Goal: Task Accomplishment & Management: Manage account settings

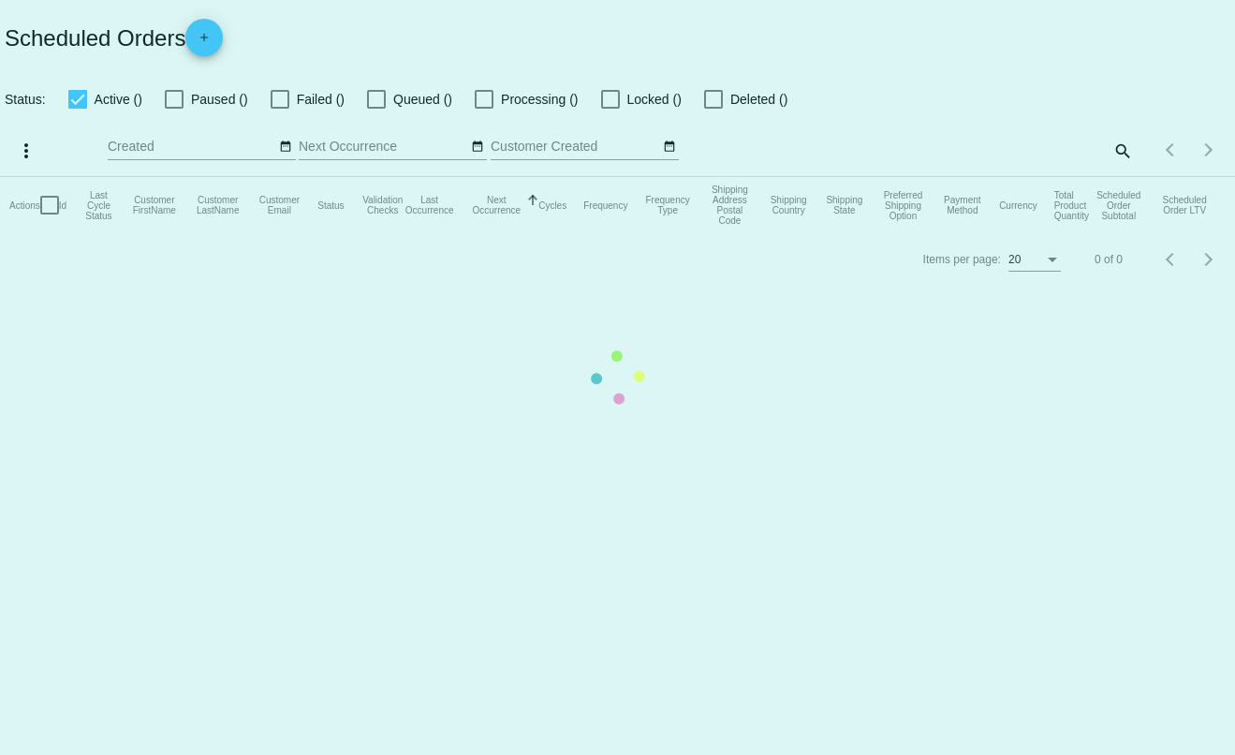
type input "[PERSON_NAME][EMAIL_ADDRESS][DOMAIN_NAME]"
checkbox input "true"
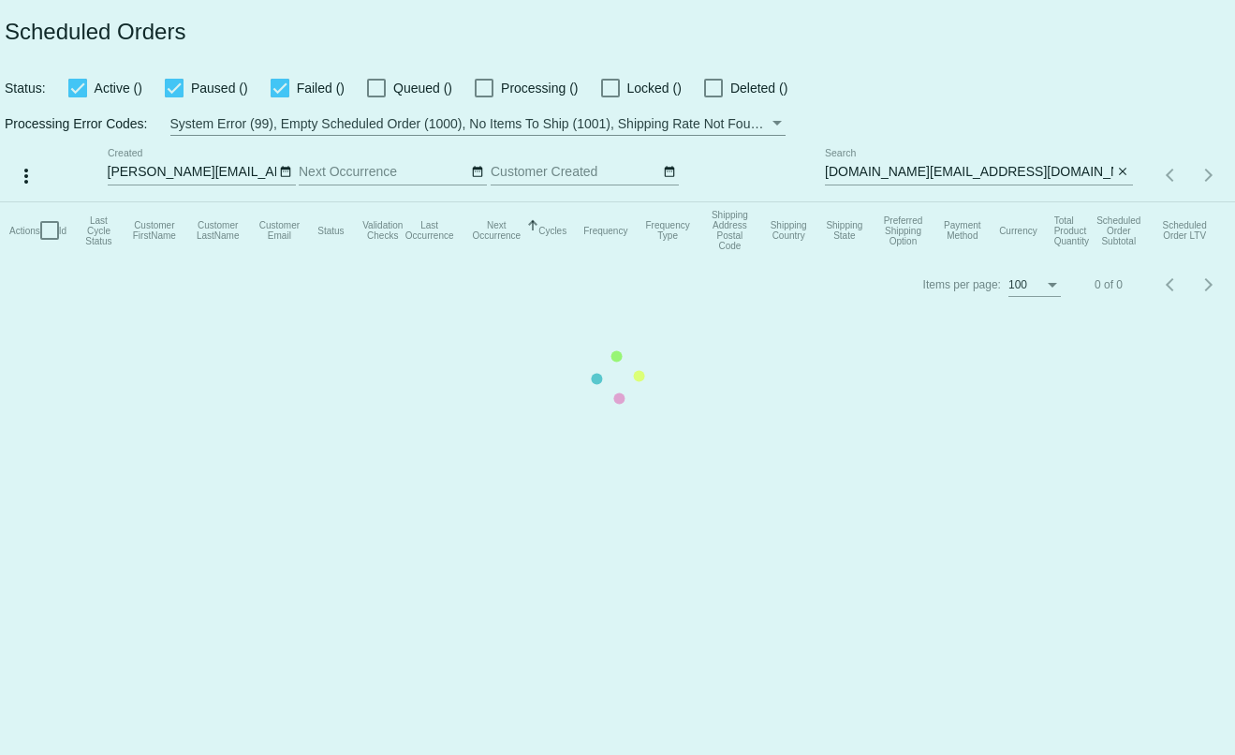
click at [1127, 202] on mat-table "Actions Id Last Cycle Status Customer FirstName Customer LastName Customer Emai…" at bounding box center [617, 230] width 1235 height 56
click at [1122, 172] on app-dashboard-scheduled-orders "Scheduled Orders Status: Active (1) Paused (0) Failed (0) Queued (0) Processing…" at bounding box center [617, 155] width 1235 height 311
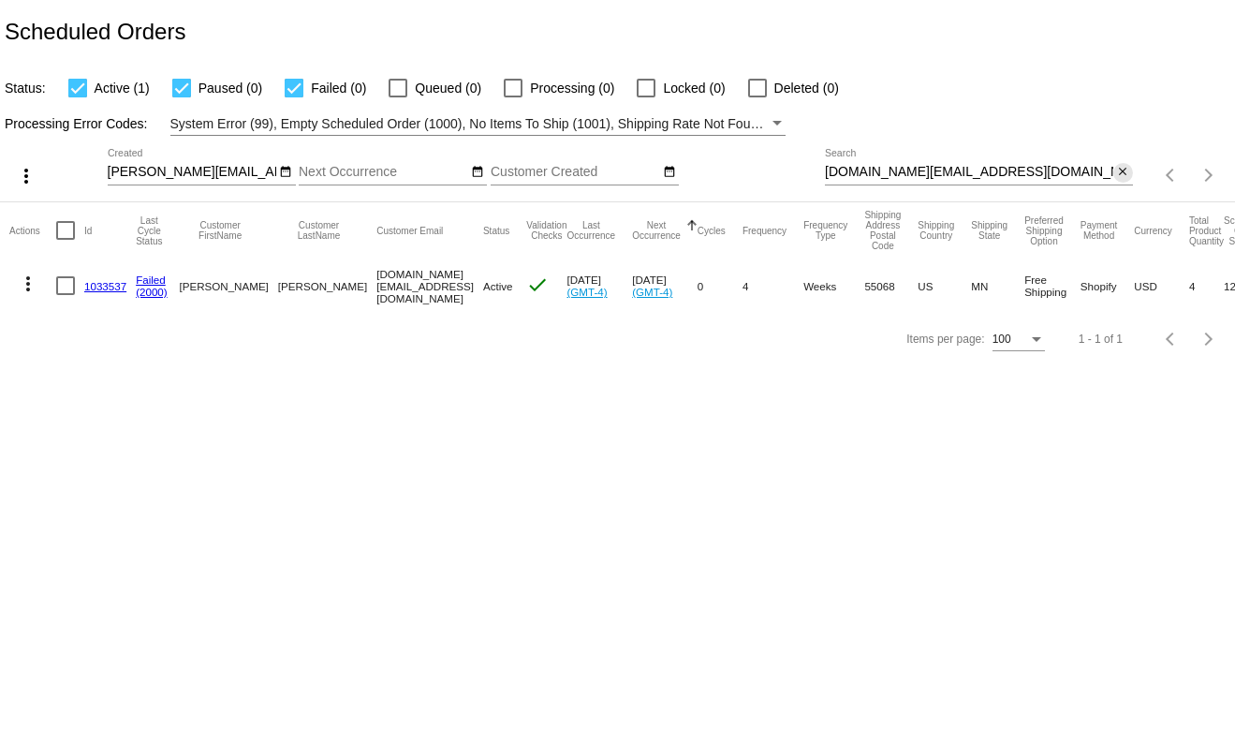
click at [1122, 172] on mat-icon "close" at bounding box center [1122, 172] width 13 height 15
click at [1085, 170] on div "search" at bounding box center [979, 175] width 308 height 29
click at [1114, 172] on mat-icon "search" at bounding box center [1122, 175] width 22 height 29
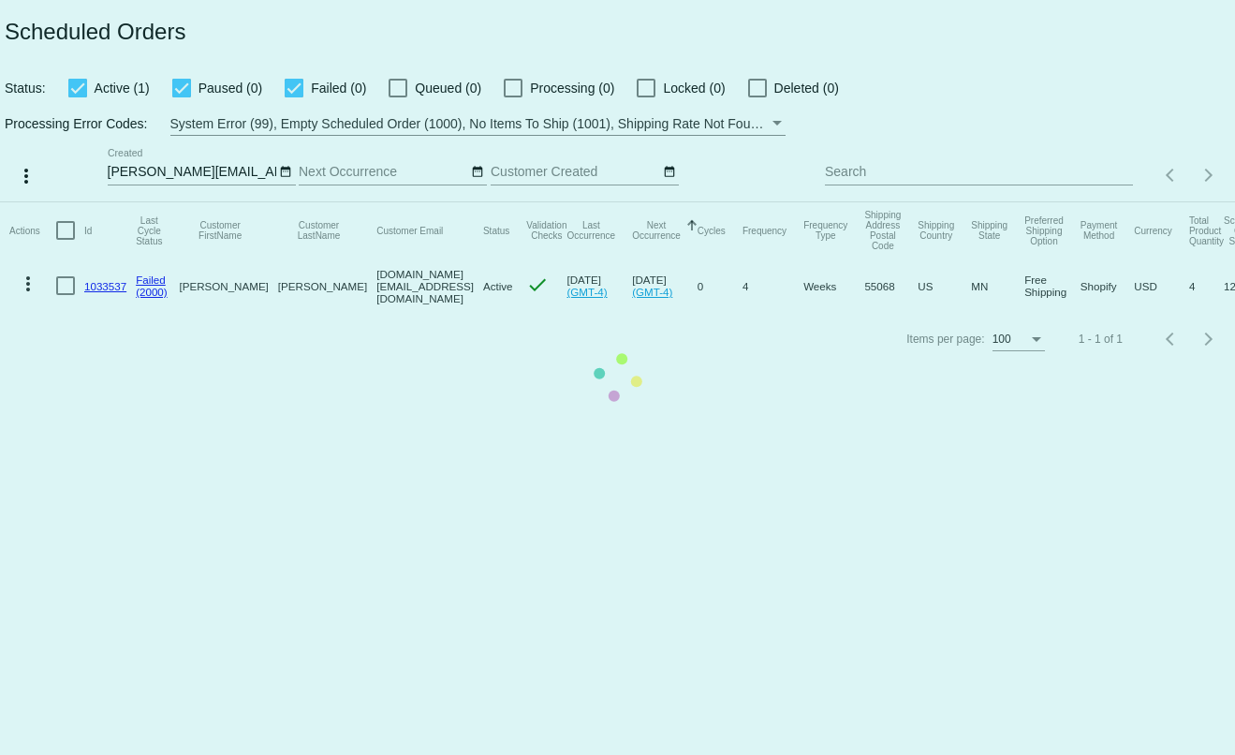
click at [1100, 202] on mat-table "Actions Id Last Cycle Status Customer FirstName Customer LastName Customer Emai…" at bounding box center [617, 257] width 1235 height 111
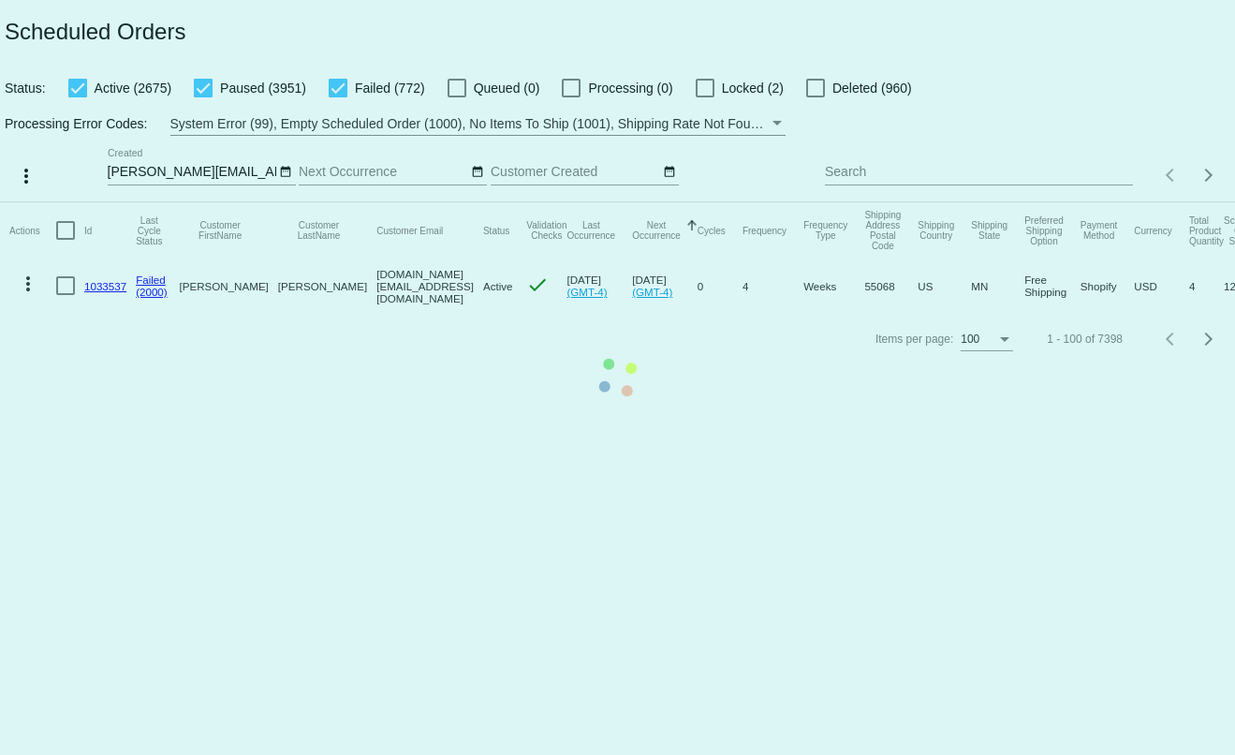
click at [1100, 202] on mat-table "Actions Id Last Cycle Status Customer FirstName Customer LastName Customer Emai…" at bounding box center [617, 257] width 1235 height 111
click at [1088, 202] on mat-table "Actions Id Last Cycle Status Customer FirstName Customer LastName Customer Emai…" at bounding box center [617, 257] width 1235 height 111
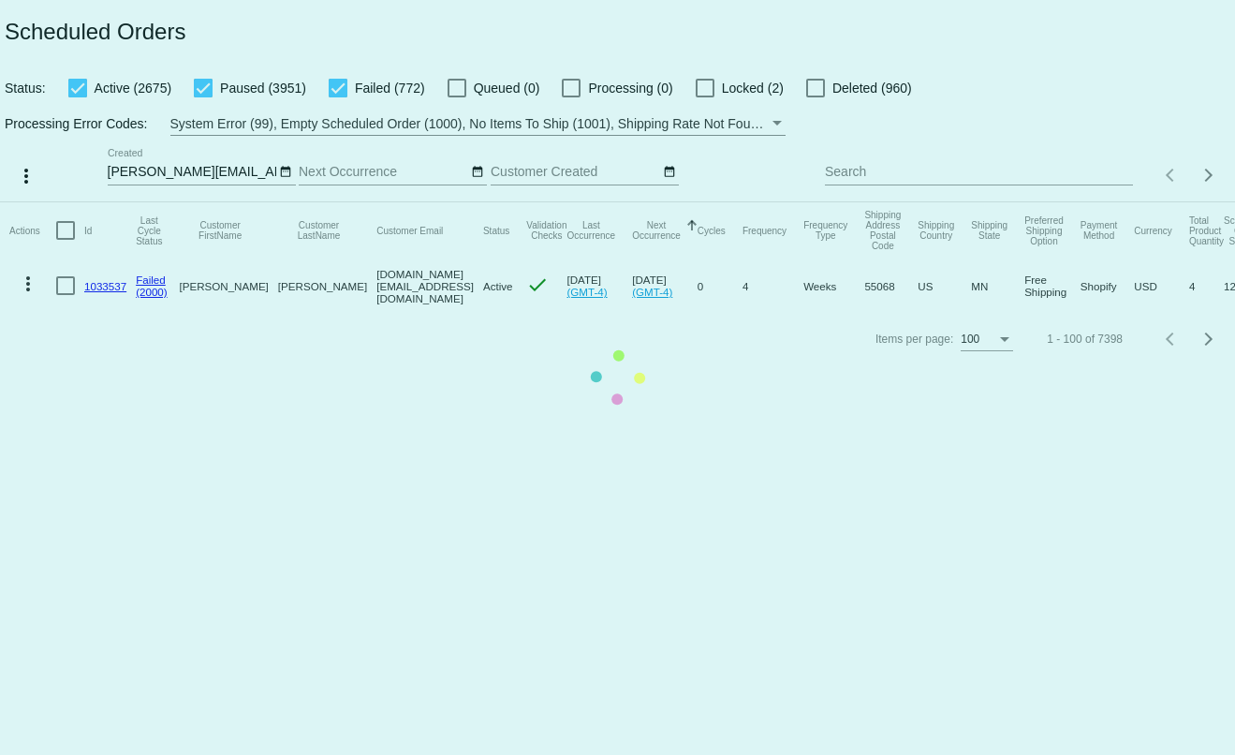
click at [1088, 202] on mat-table "Actions Id Last Cycle Status Customer FirstName Customer LastName Customer Emai…" at bounding box center [617, 257] width 1235 height 111
click at [1088, 172] on input "Search" at bounding box center [979, 172] width 308 height 15
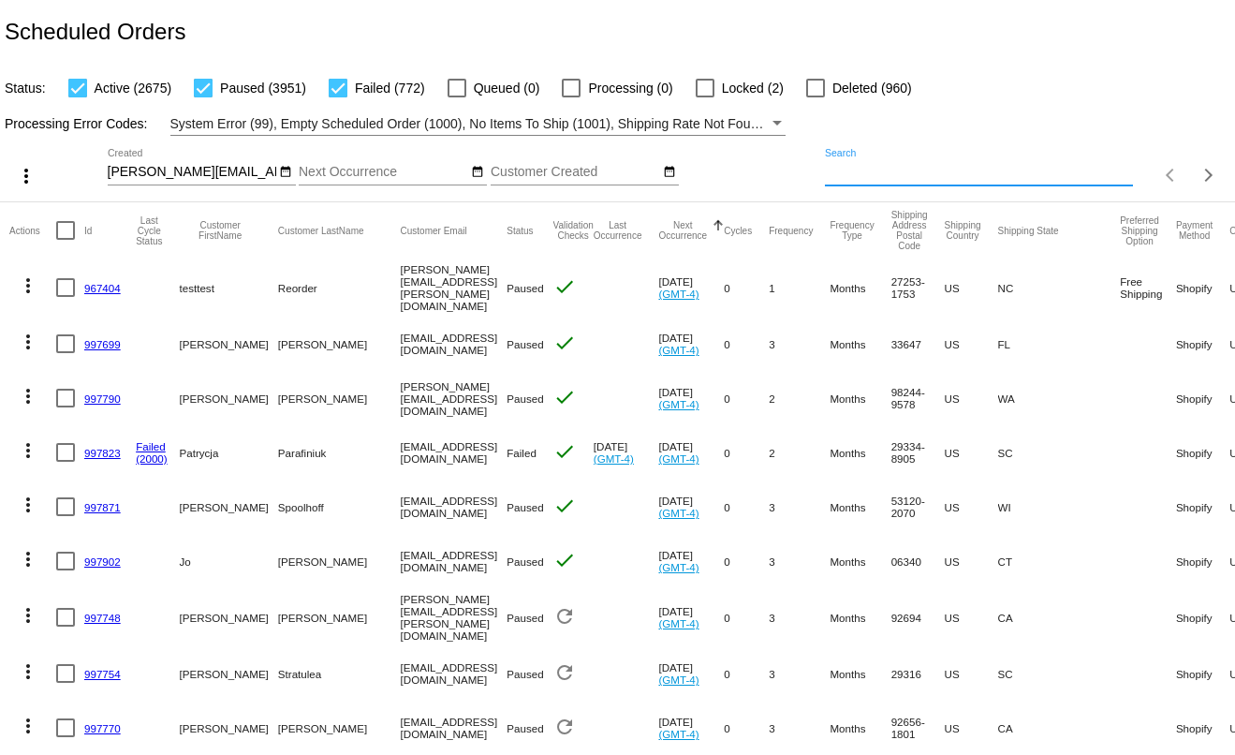
click at [1088, 172] on input "Search" at bounding box center [979, 172] width 308 height 15
paste input "Lise2314@gmail.com"
type input "Lise2314@gmail.com"
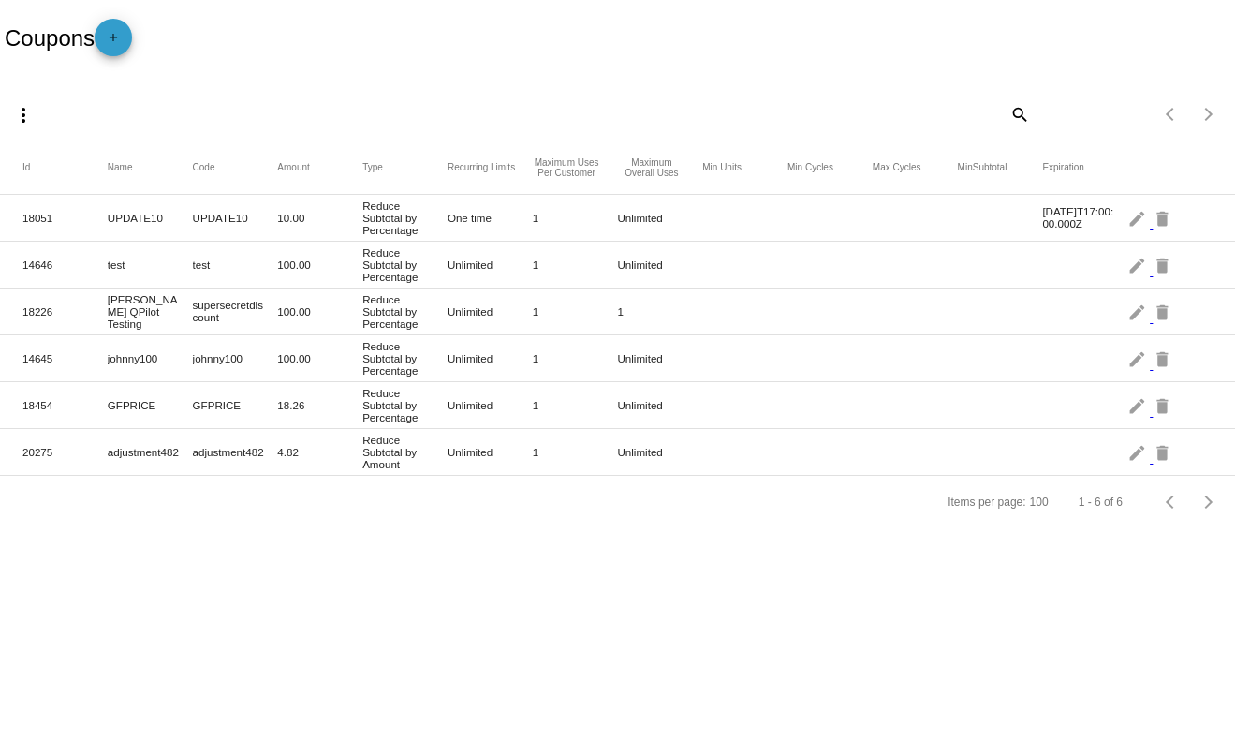
click at [120, 41] on mat-icon "add" at bounding box center [113, 42] width 22 height 22
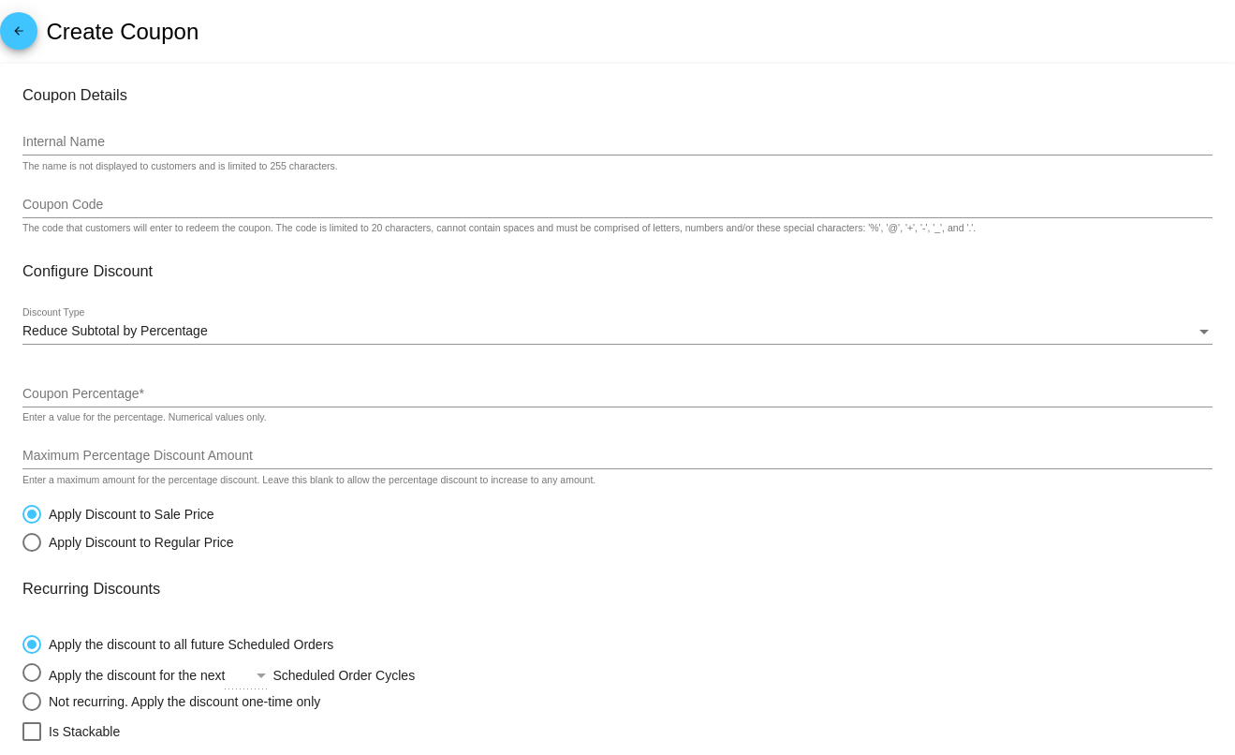
click at [128, 138] on input "Internal Name" at bounding box center [617, 142] width 1190 height 15
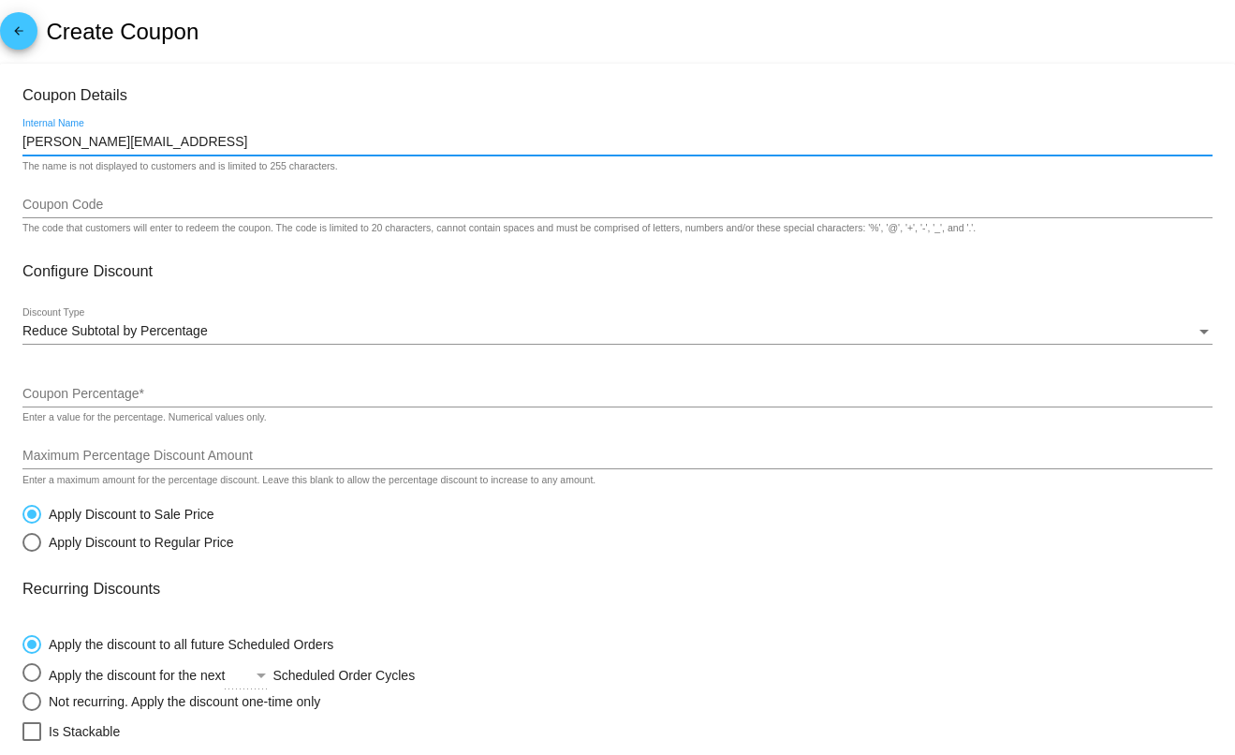
paste input "4.4"
type input "[PERSON_NAME]@simplekneads.comadjetument4.4"
type input "aDJUS"
type input "Adjust44"
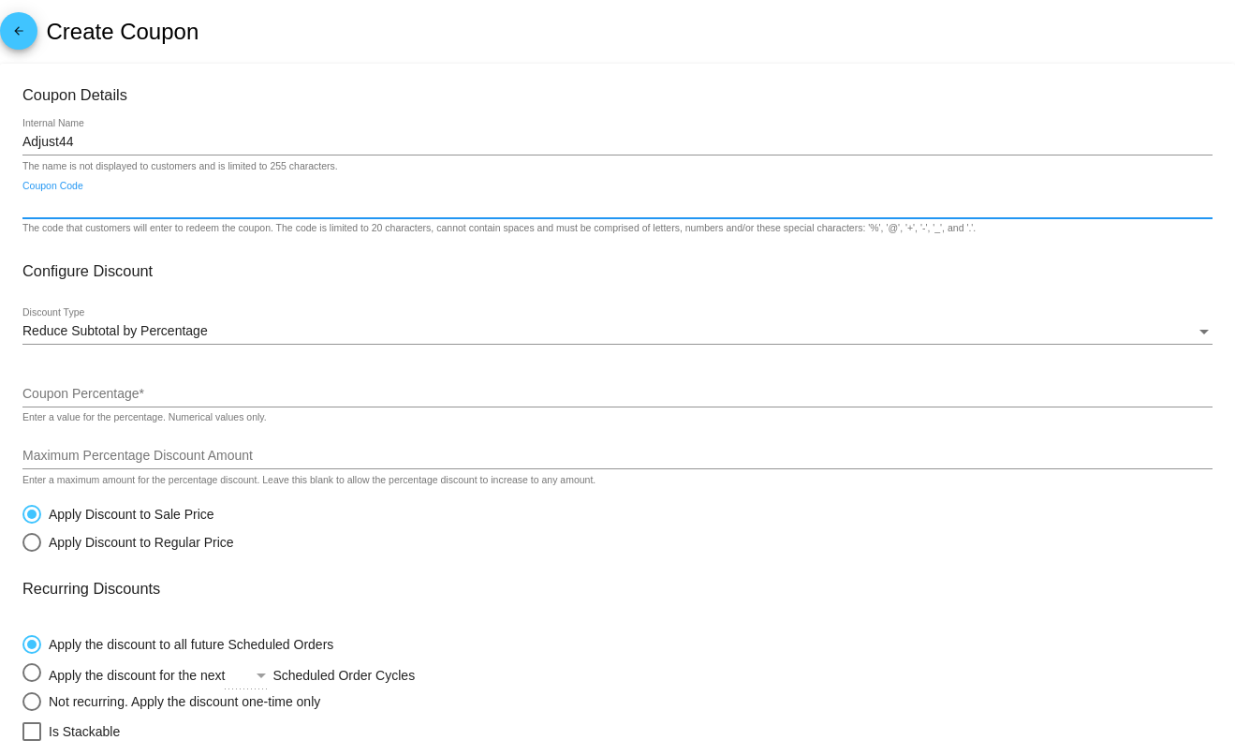
click at [122, 209] on input "Coupon Code" at bounding box center [617, 205] width 1190 height 15
type input "adjust44"
click at [125, 335] on span "Reduce Subtotal by Percentage" at bounding box center [114, 330] width 185 height 15
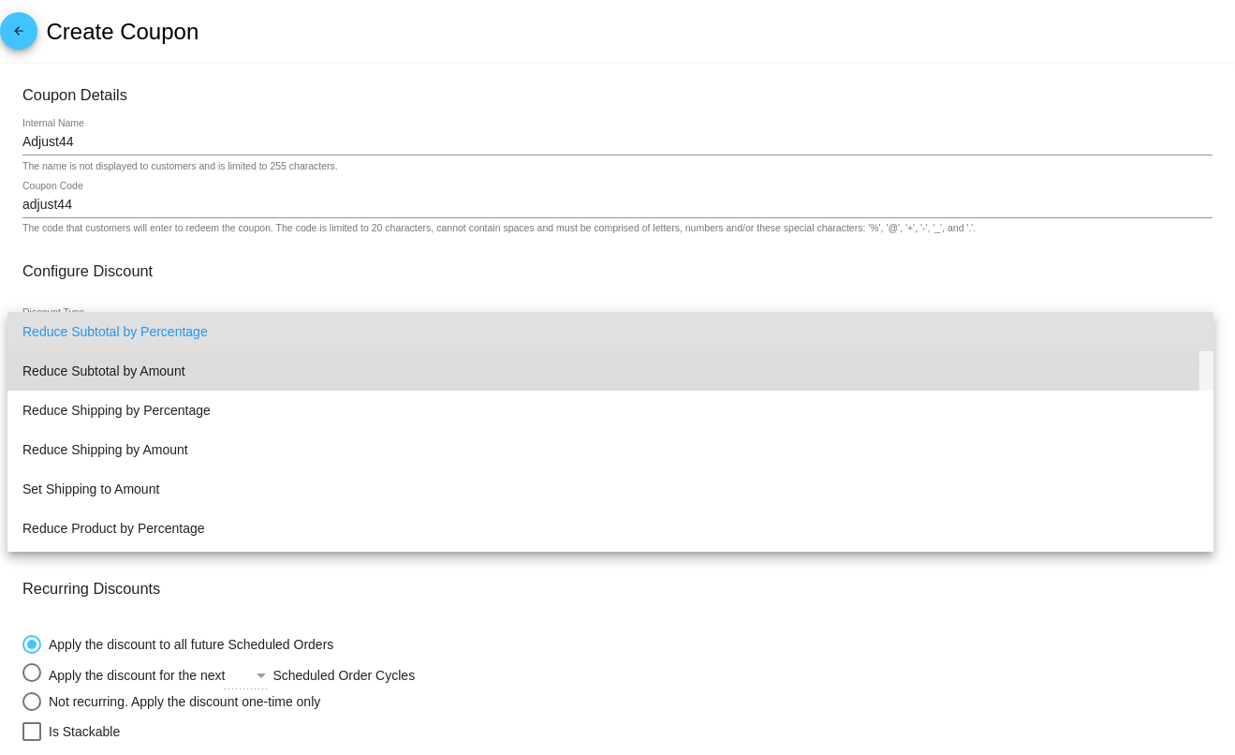
click at [141, 362] on span "Reduce Subtotal by Amount" at bounding box center [610, 370] width 1176 height 39
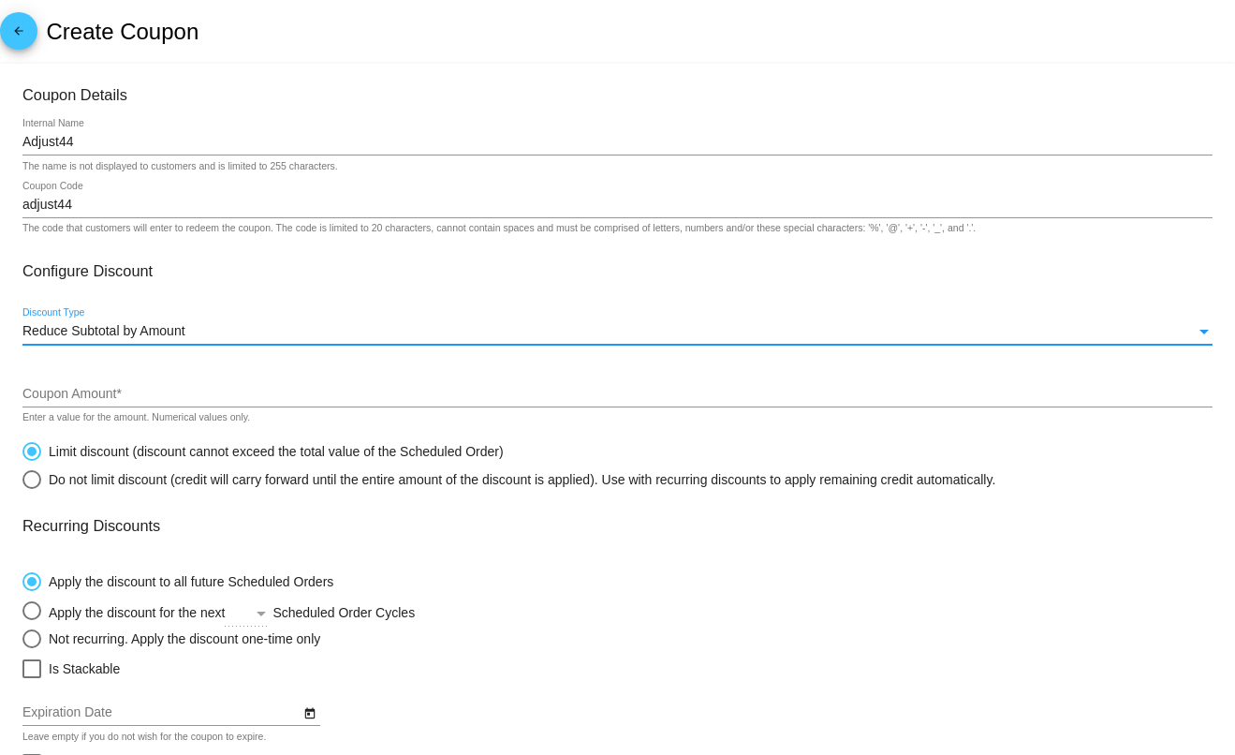
click at [109, 327] on span "Reduce Subtotal by Amount" at bounding box center [103, 330] width 163 height 15
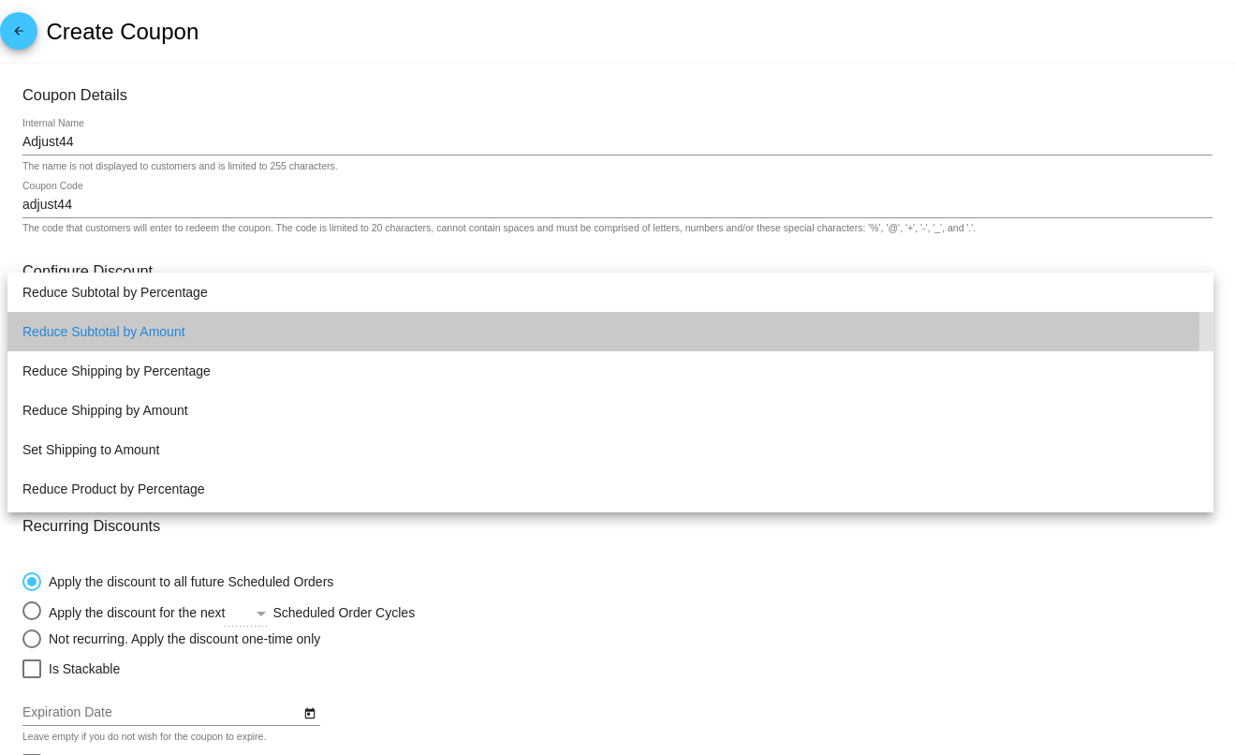
click at [107, 326] on span "Reduce Subtotal by Amount" at bounding box center [610, 331] width 1176 height 39
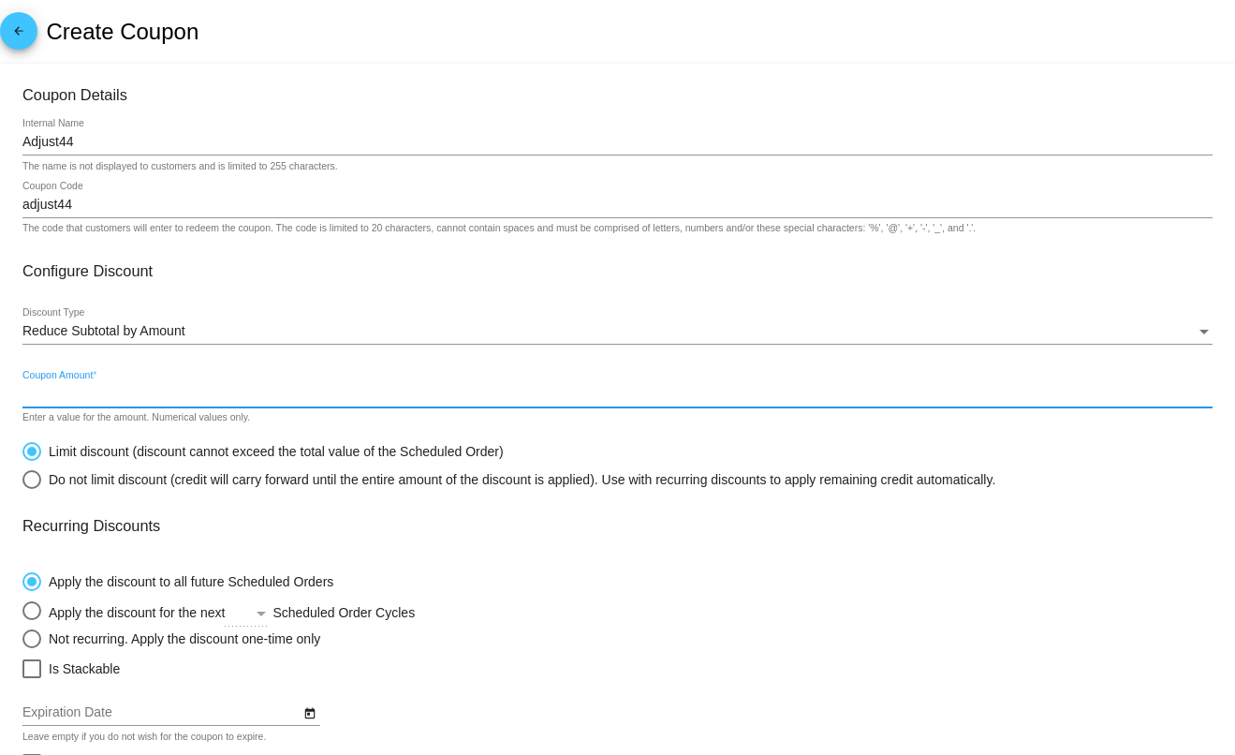
click at [140, 392] on input "Coupon Amount *" at bounding box center [617, 394] width 1190 height 15
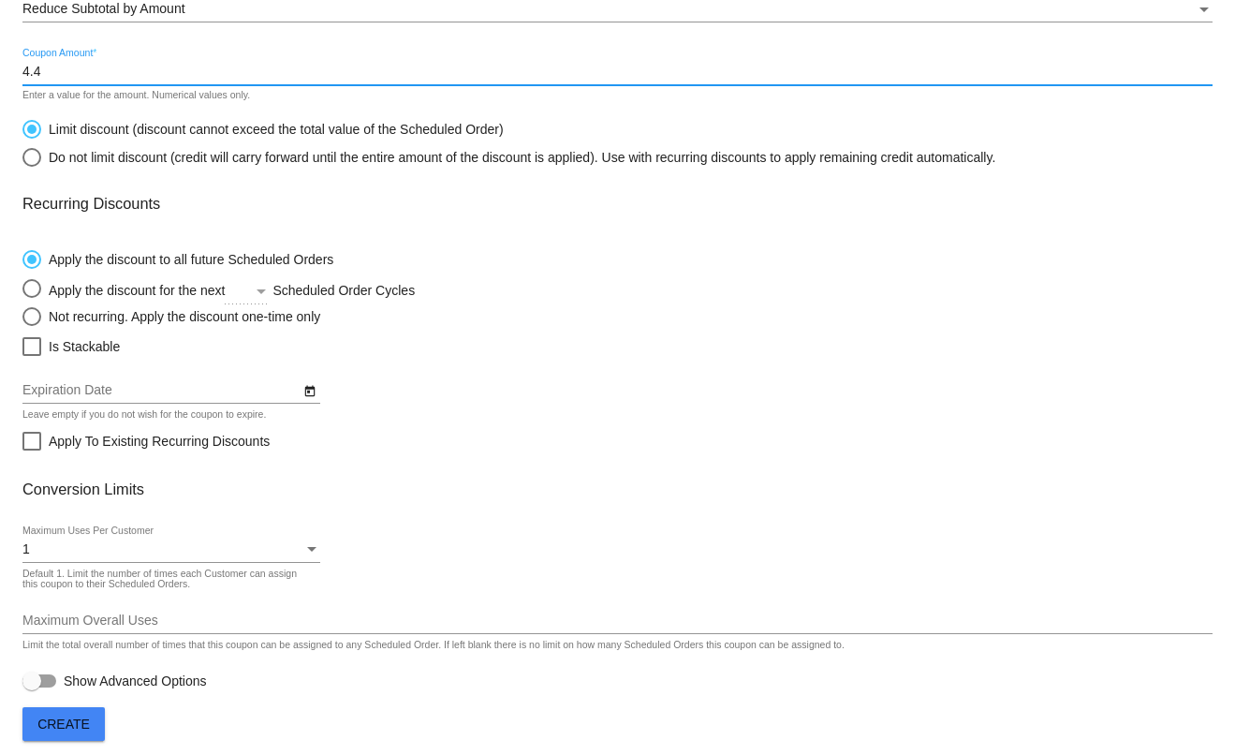
scroll to position [331, 0]
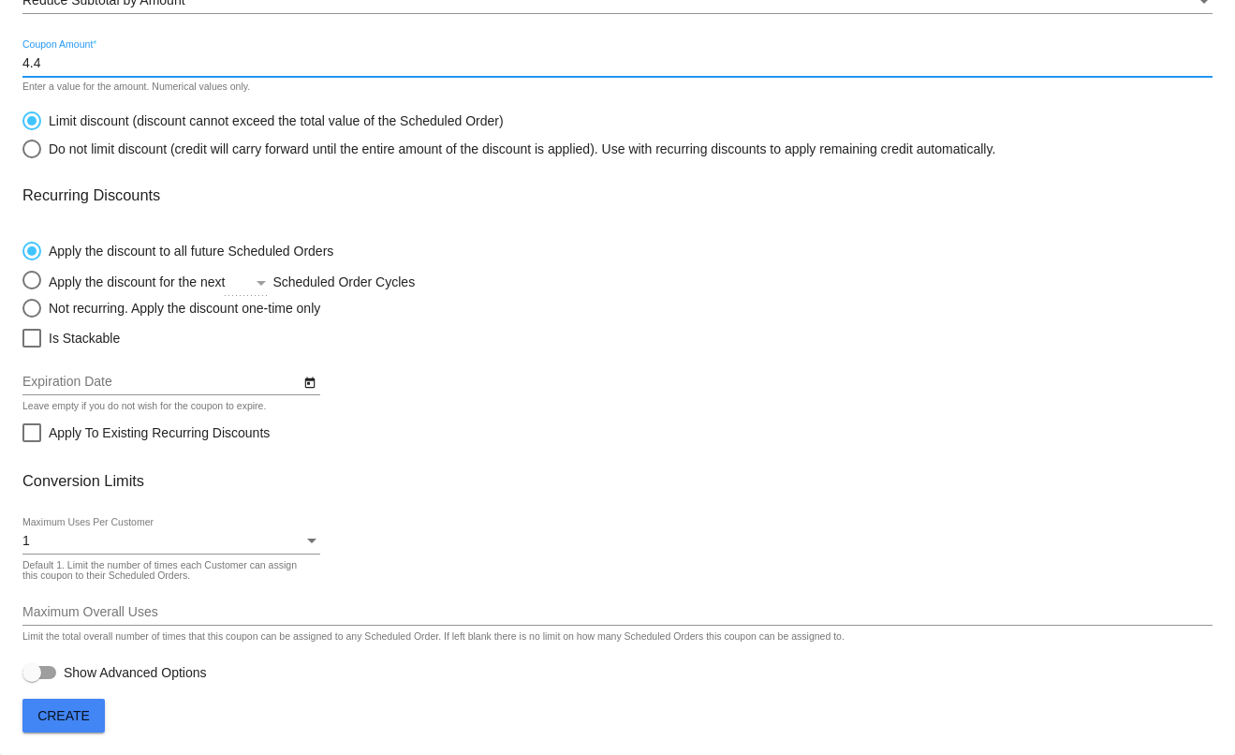
type input "4.4"
click at [66, 619] on input "Maximum Overall Uses" at bounding box center [617, 612] width 1190 height 15
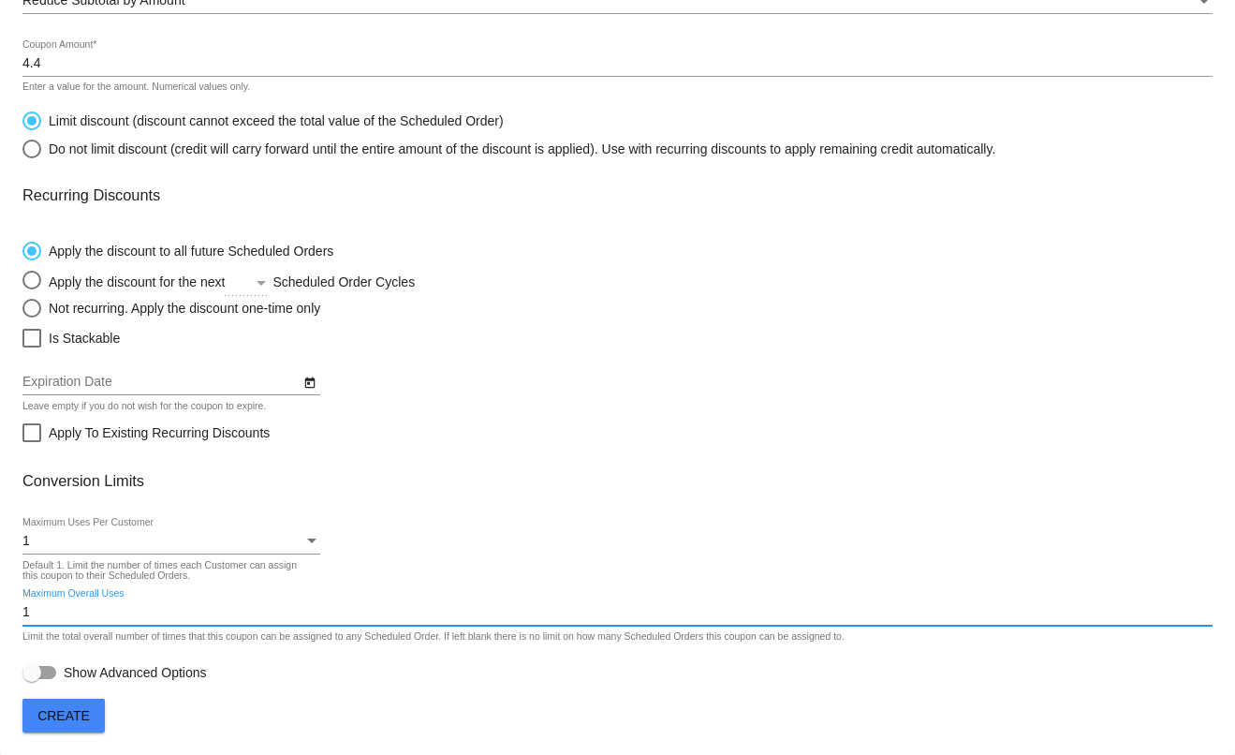
type input "1"
click at [90, 716] on button "Create" at bounding box center [63, 716] width 82 height 34
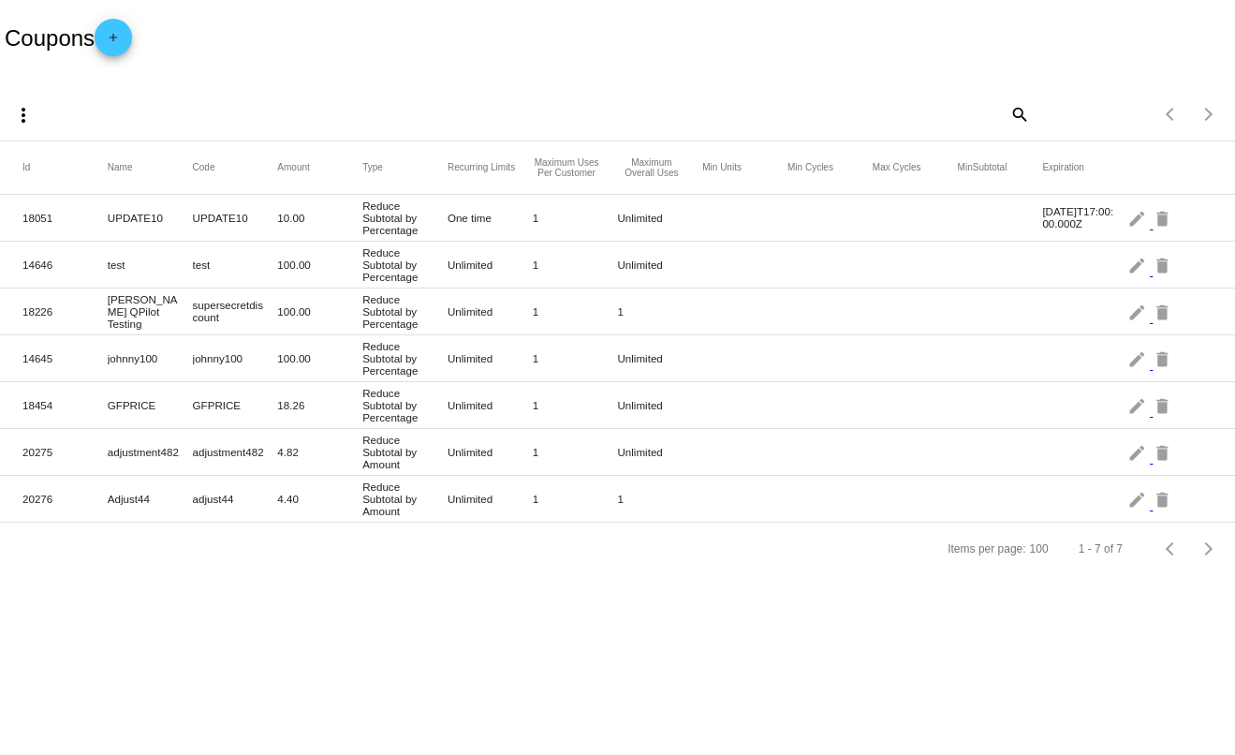
click at [213, 497] on mat-cell "adjust44" at bounding box center [235, 499] width 85 height 22
copy mat-cell "adjust44"
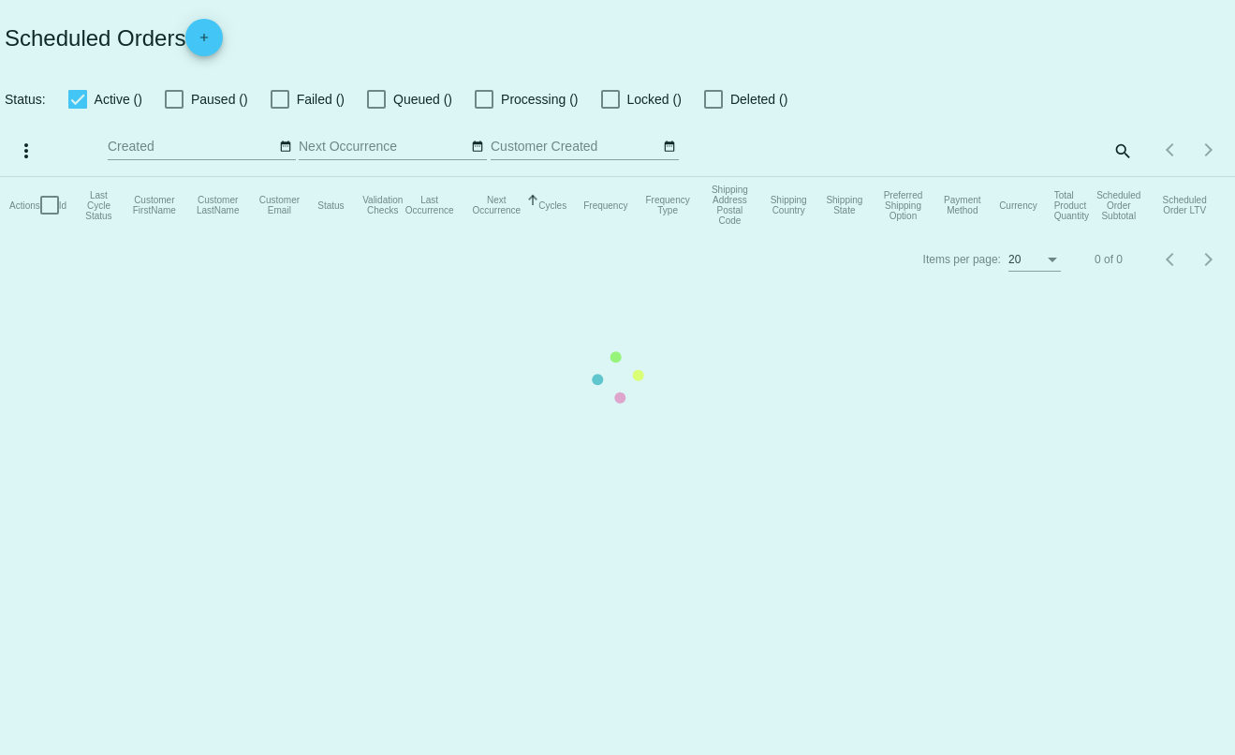
checkbox input "true"
type input "[PERSON_NAME][EMAIL_ADDRESS][DOMAIN_NAME]"
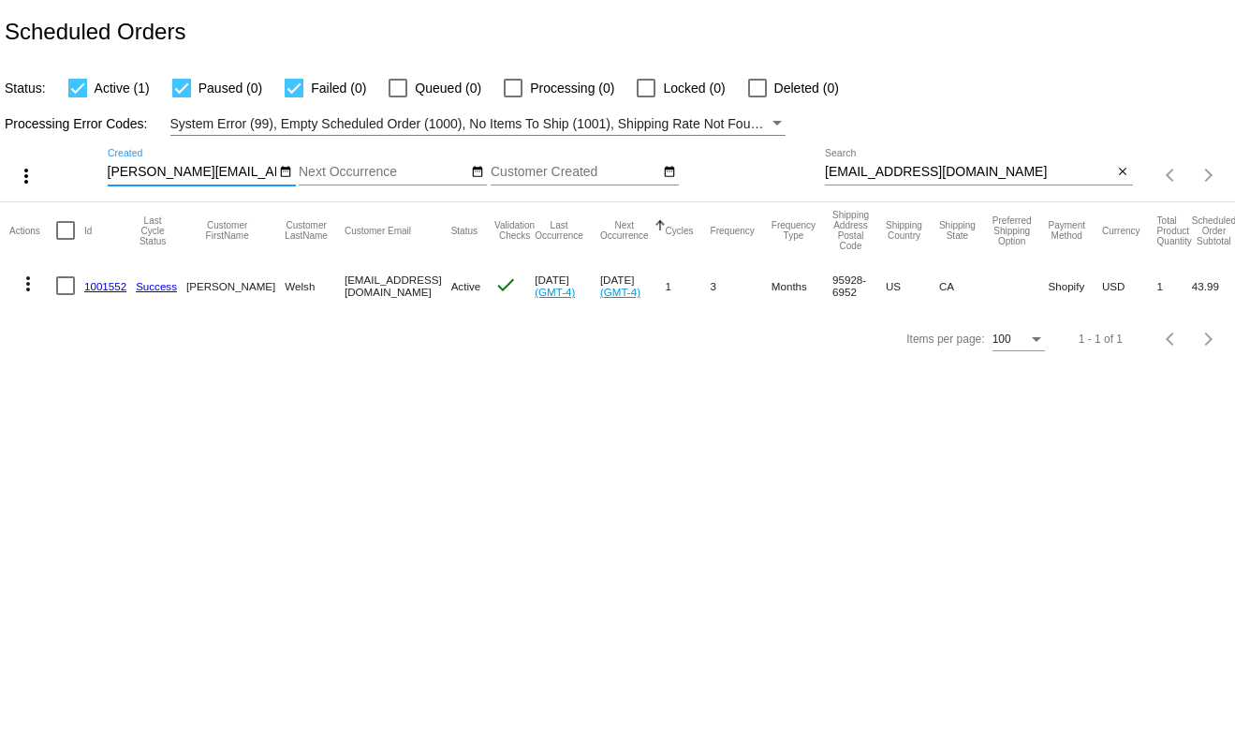
click at [103, 281] on link "1001552" at bounding box center [105, 286] width 42 height 12
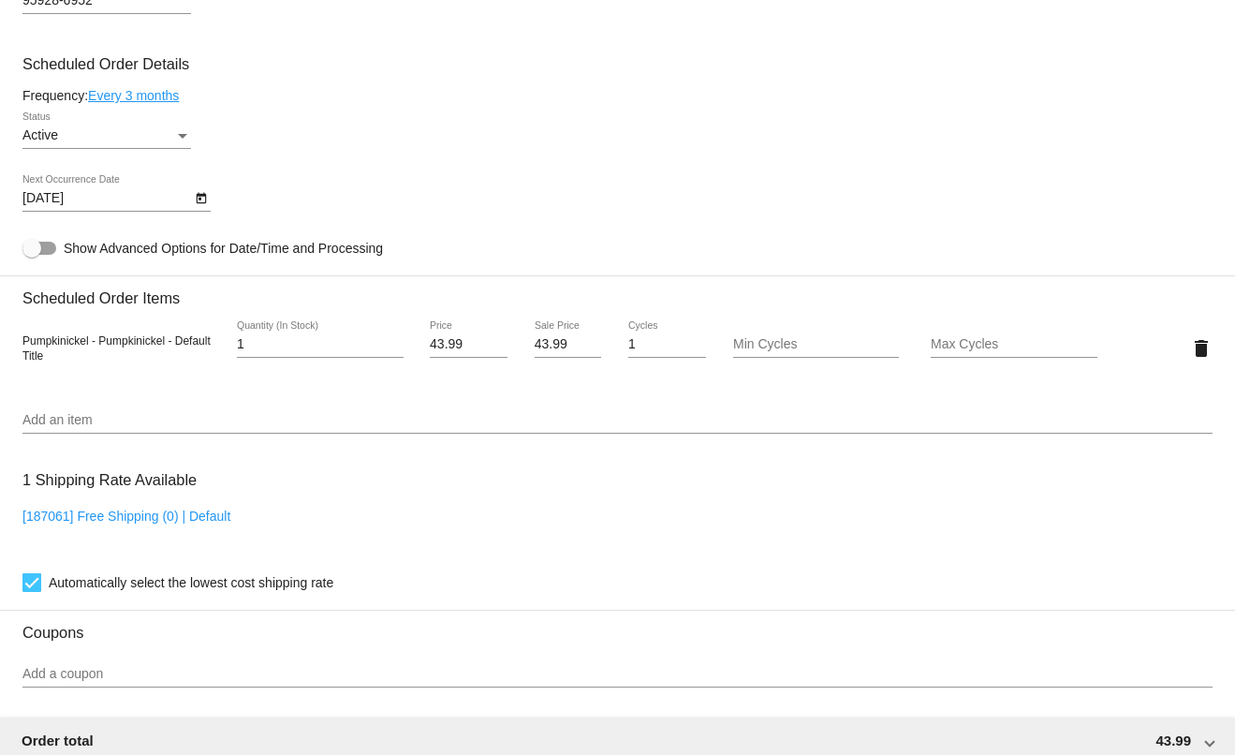
scroll to position [1217, 0]
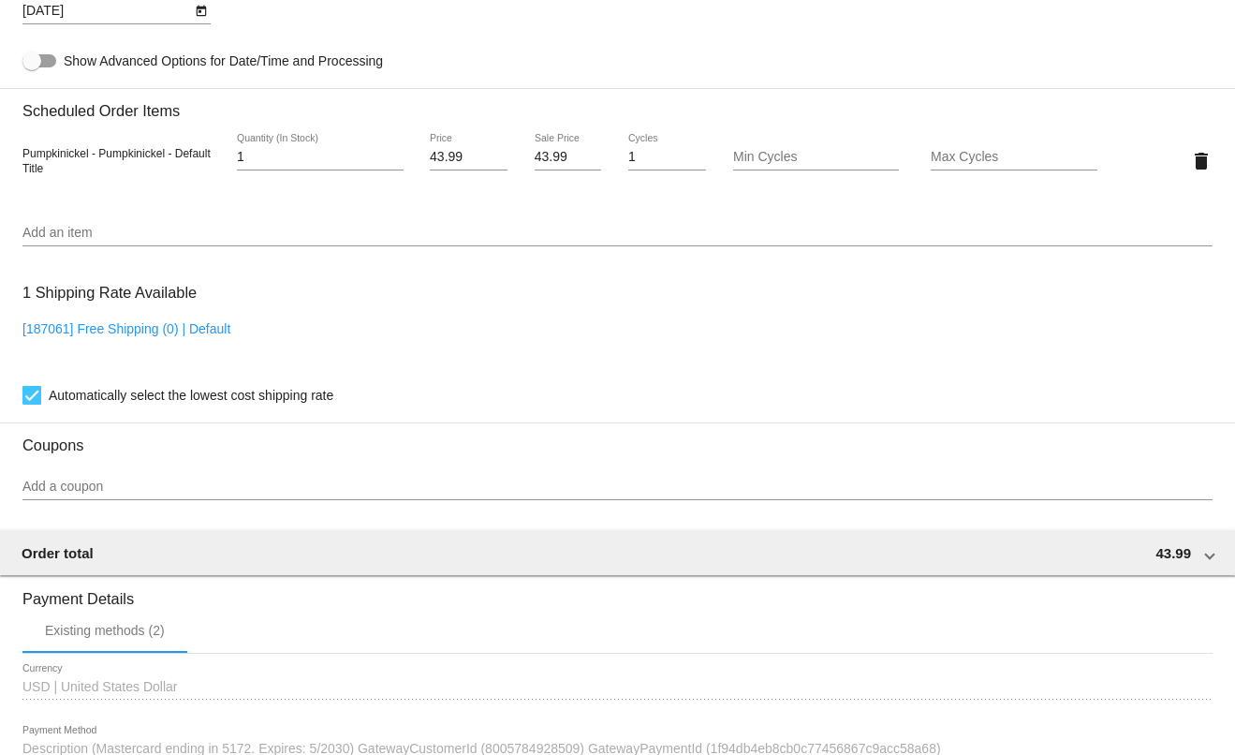
click at [149, 482] on input "Add a coupon" at bounding box center [617, 487] width 1190 height 15
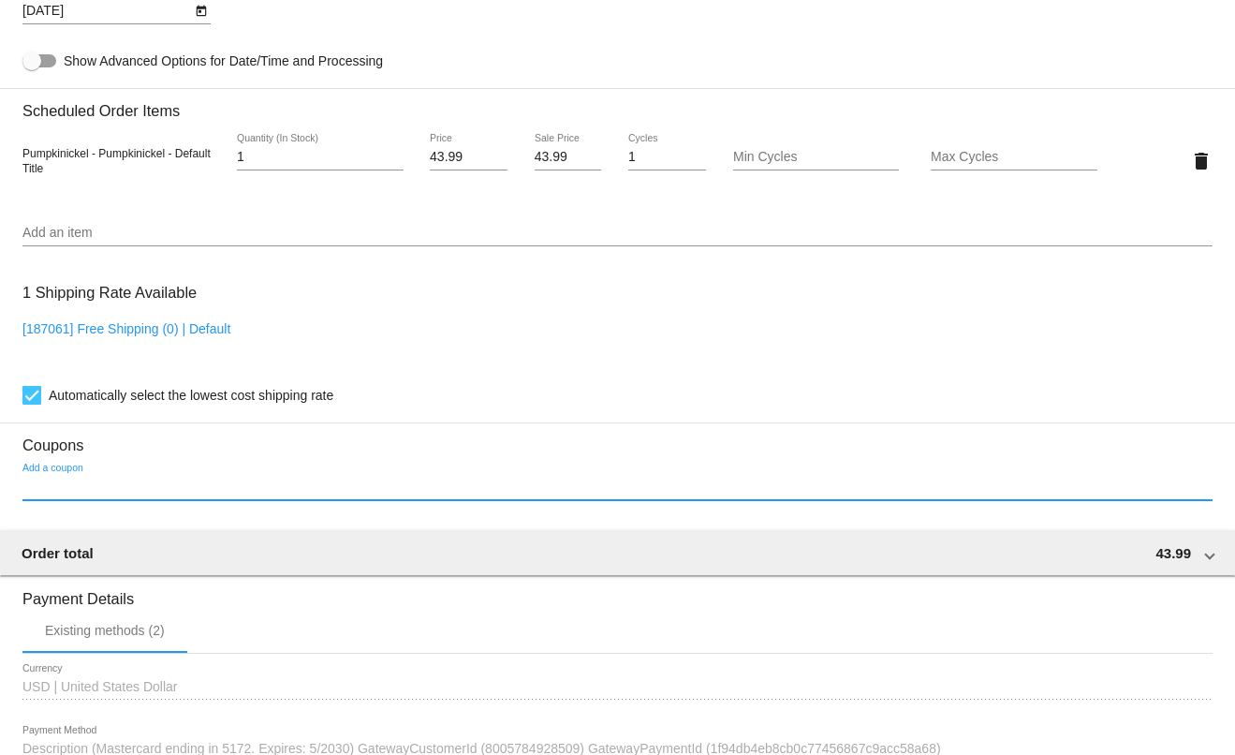
paste input "adjust44"
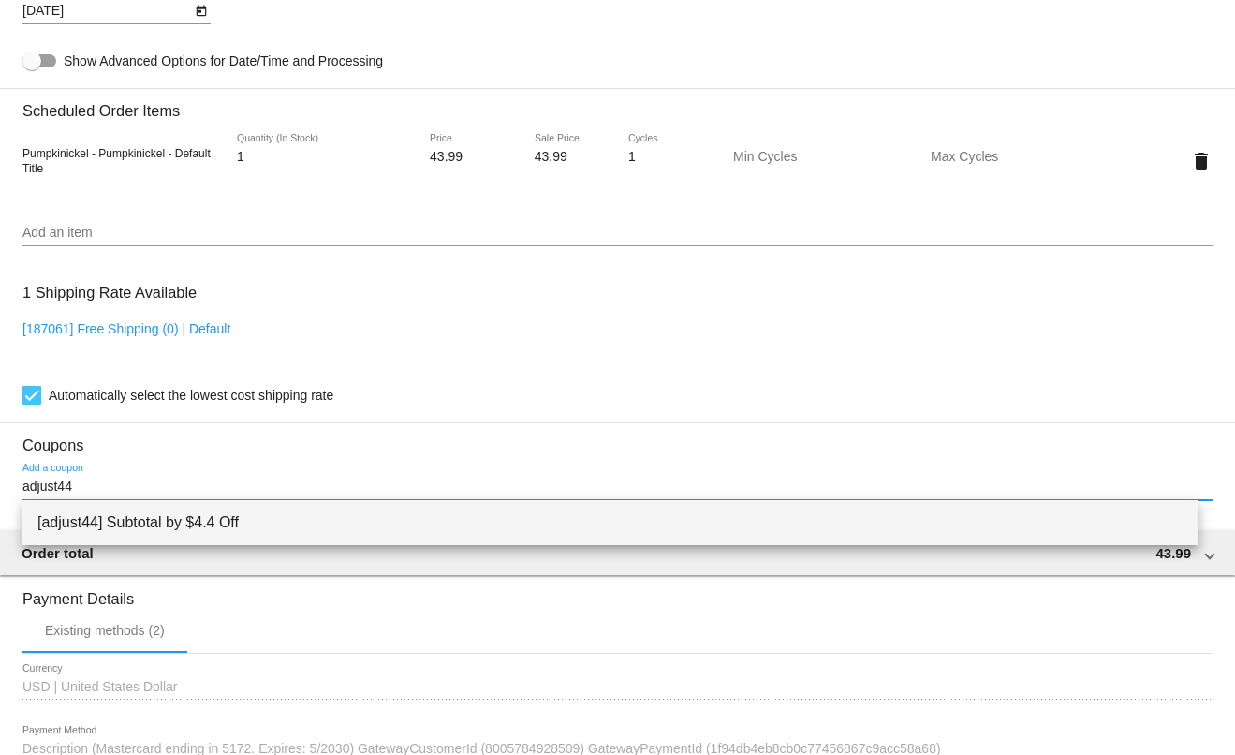
type input "adjust44"
click at [122, 522] on span "[adjust44] Subtotal by $4.4 Off" at bounding box center [610, 522] width 1146 height 45
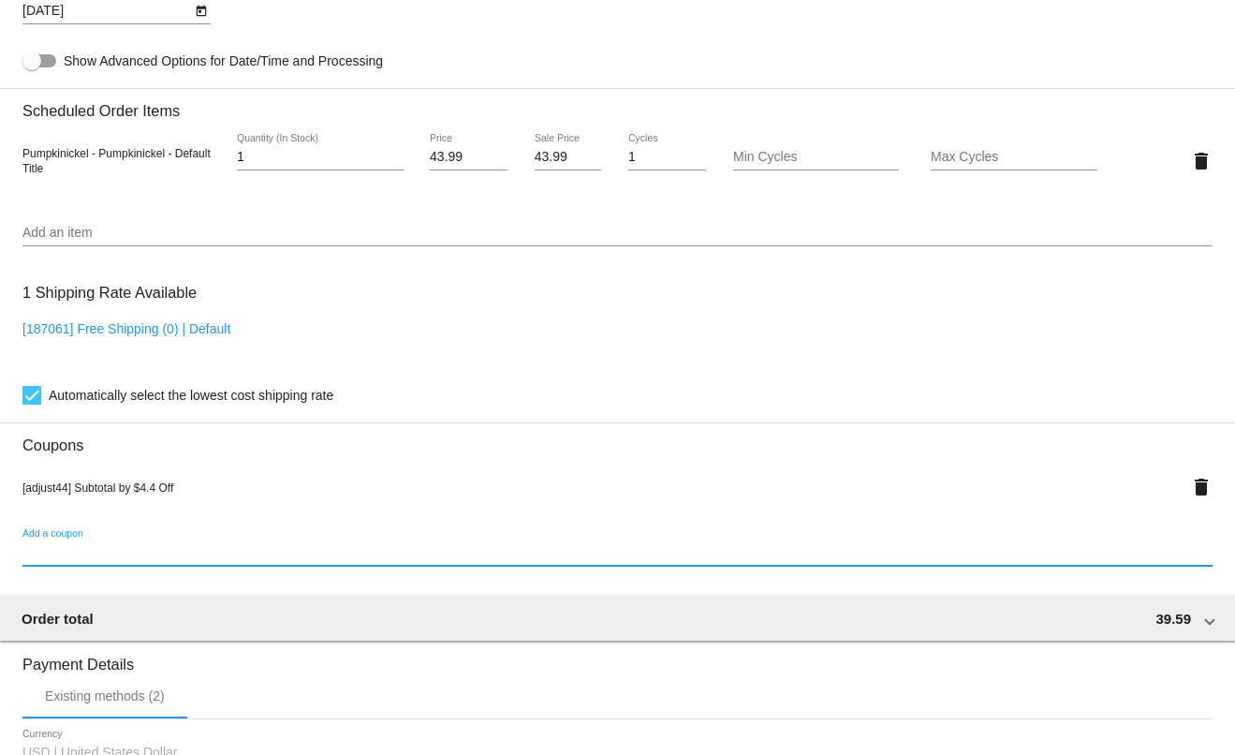
scroll to position [1581, 0]
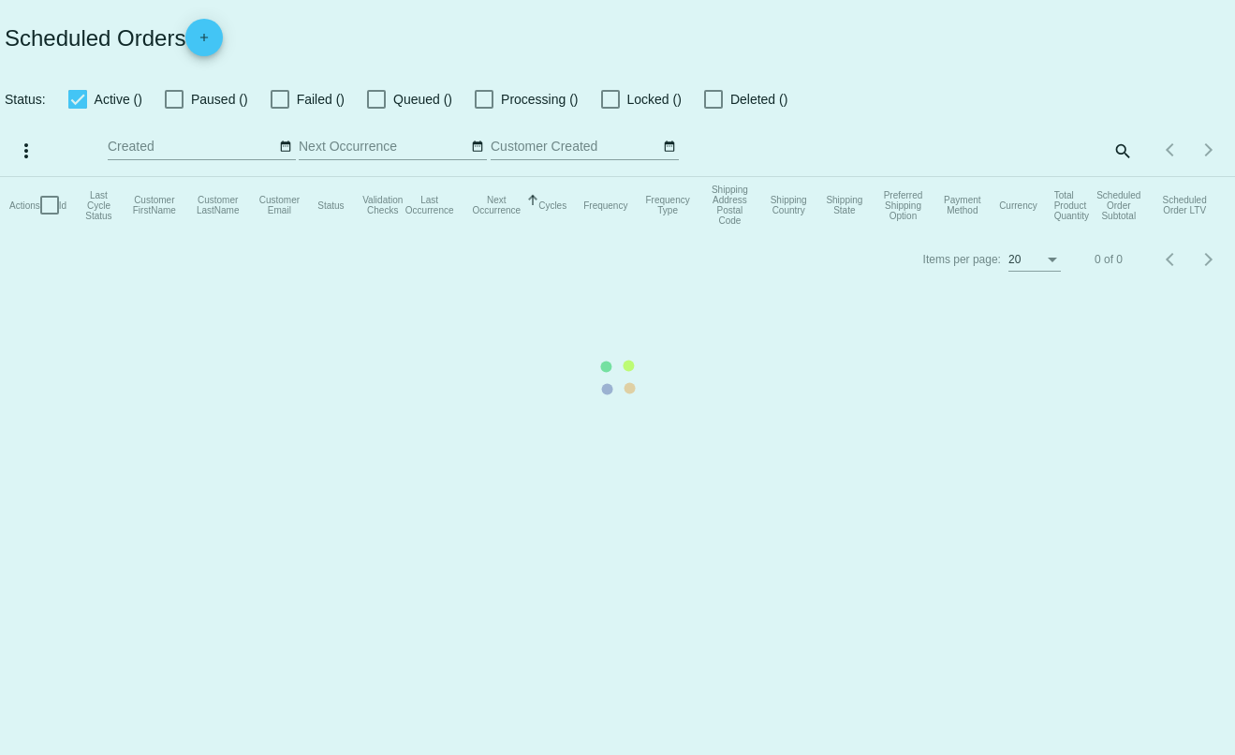
checkbox input "true"
